Goal: Transaction & Acquisition: Purchase product/service

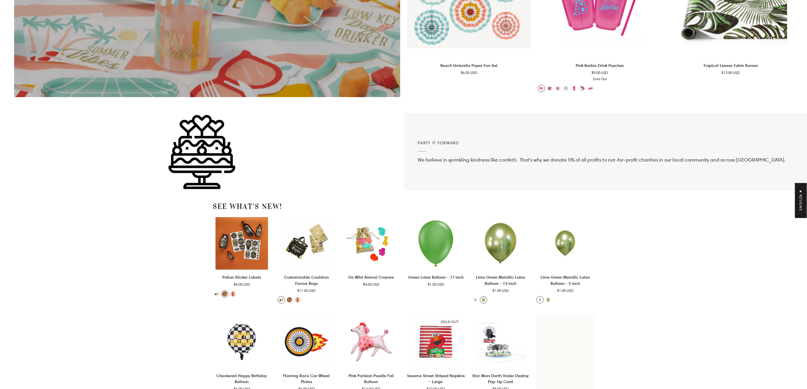
scroll to position [1398, 0]
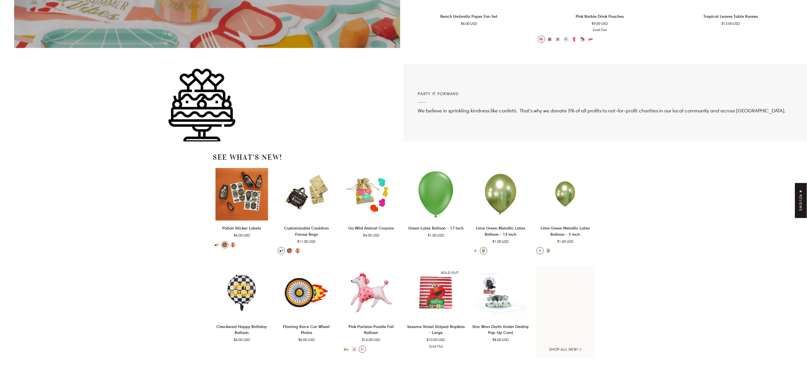
click at [265, 159] on link "See What's New!" at bounding box center [247, 157] width 69 height 10
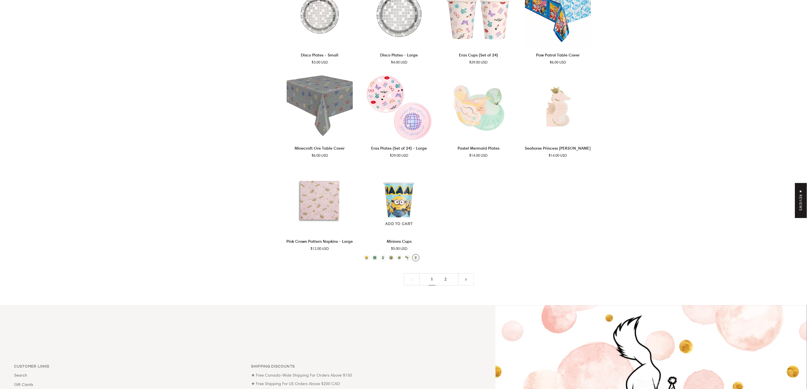
scroll to position [1144, 0]
click at [446, 280] on link "2" at bounding box center [446, 278] width 14 height 12
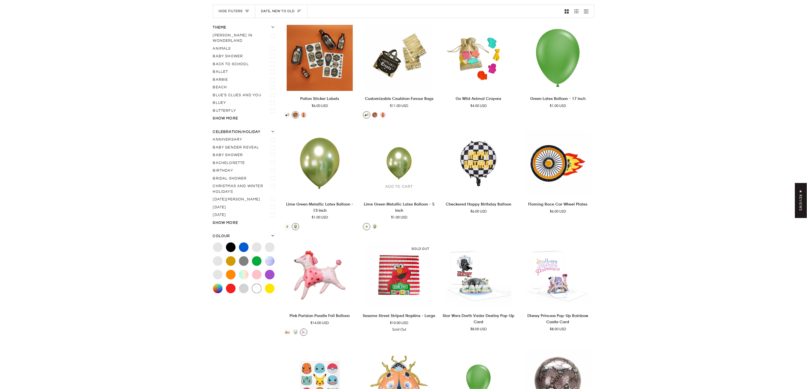
scroll to position [82, 0]
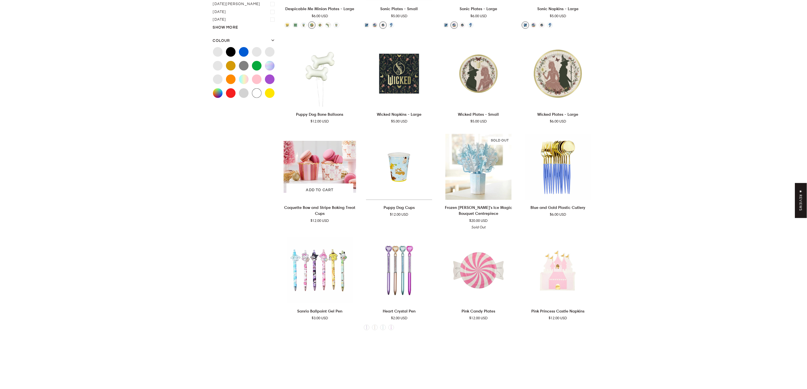
scroll to position [336, 0]
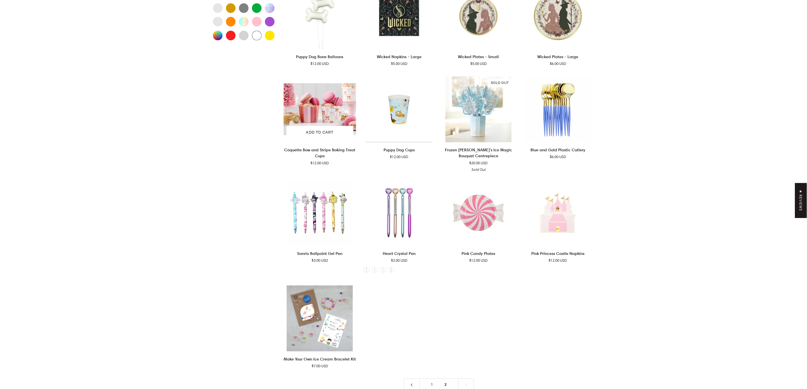
click at [316, 104] on img "Coquette Bow and Stripe Baking Treat Cups" at bounding box center [320, 109] width 73 height 66
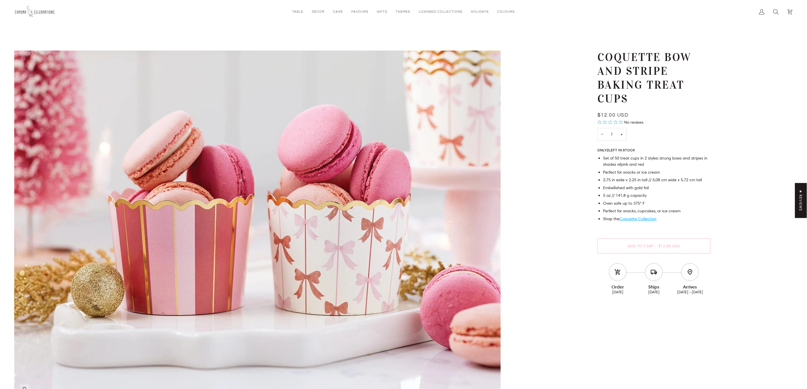
click at [352, 232] on img "Pink and Red Bow Coquette Cupcake Cups" at bounding box center [257, 225] width 487 height 349
